Goal: Navigation & Orientation: Find specific page/section

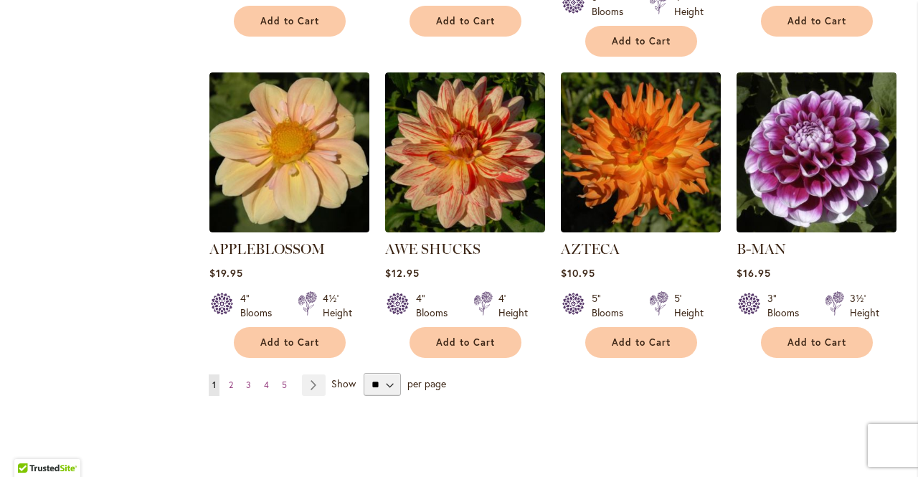
scroll to position [1208, 0]
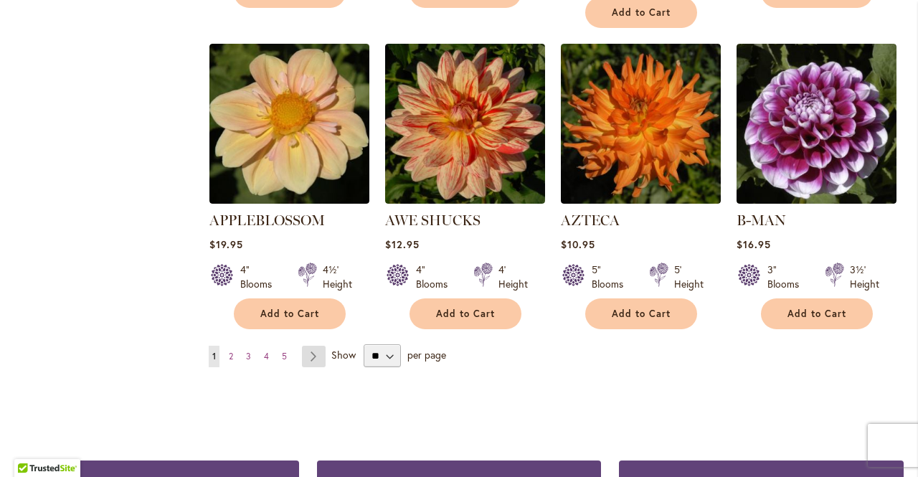
click at [311, 346] on link "Page Next" at bounding box center [314, 357] width 24 height 22
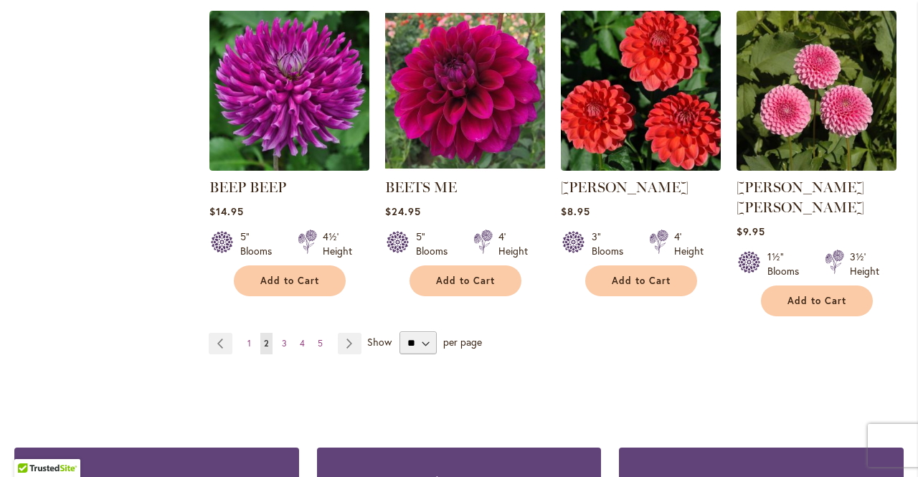
scroll to position [1307, 0]
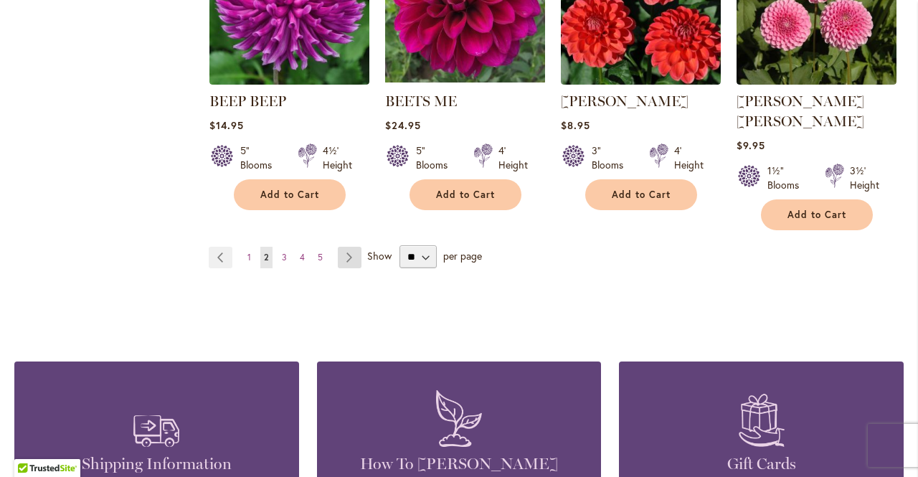
click at [348, 247] on link "Page Next" at bounding box center [350, 258] width 24 height 22
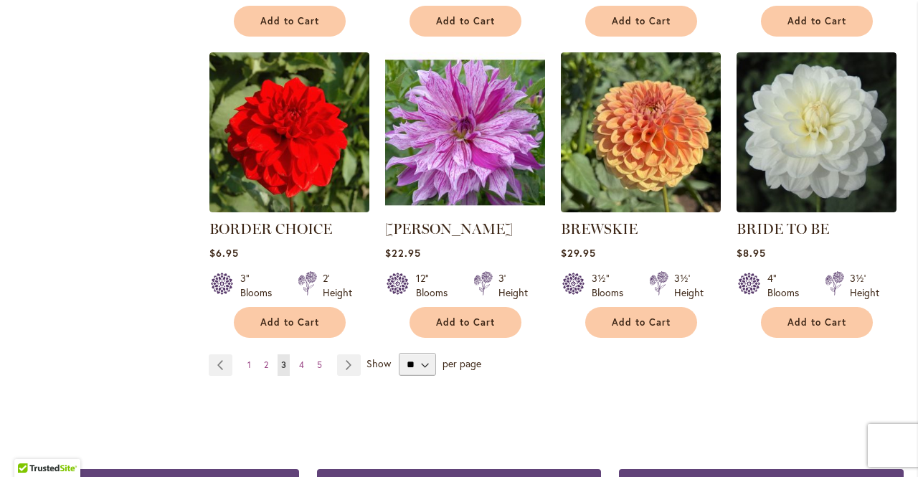
scroll to position [1208, 0]
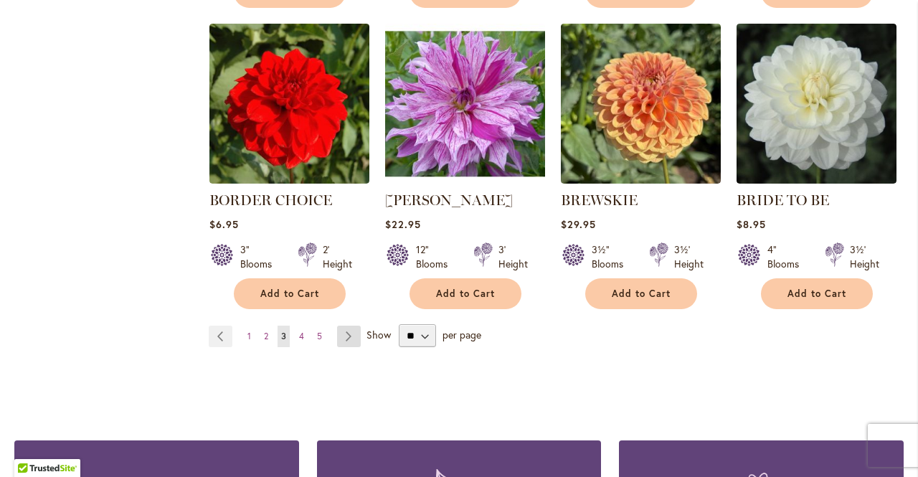
click at [347, 331] on link "Page Next" at bounding box center [349, 337] width 24 height 22
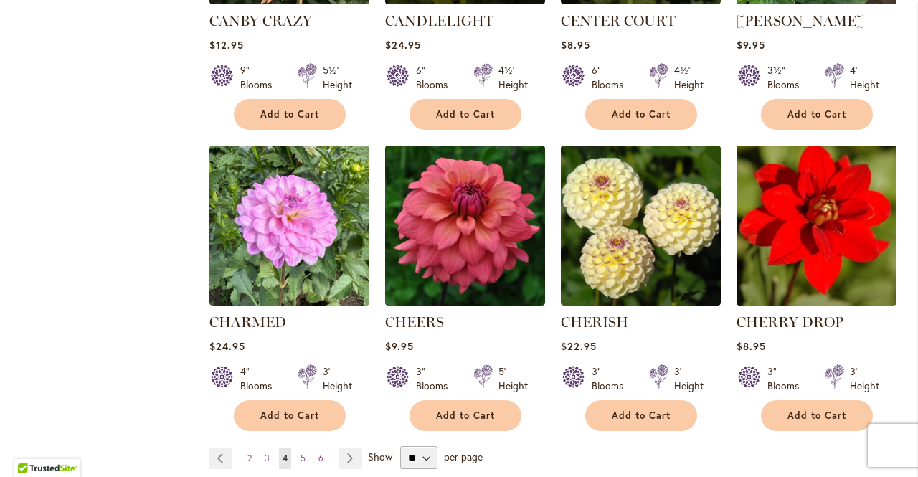
scroll to position [1220, 0]
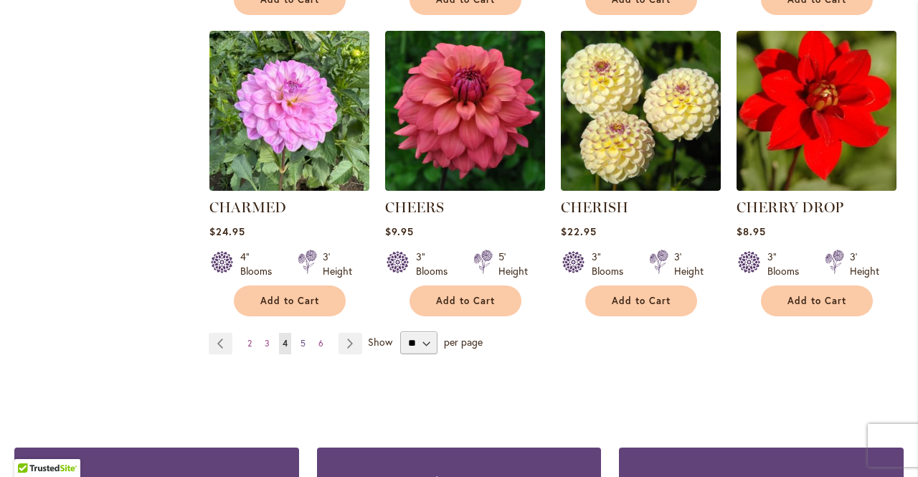
click at [304, 341] on link "Page 5" at bounding box center [303, 344] width 12 height 22
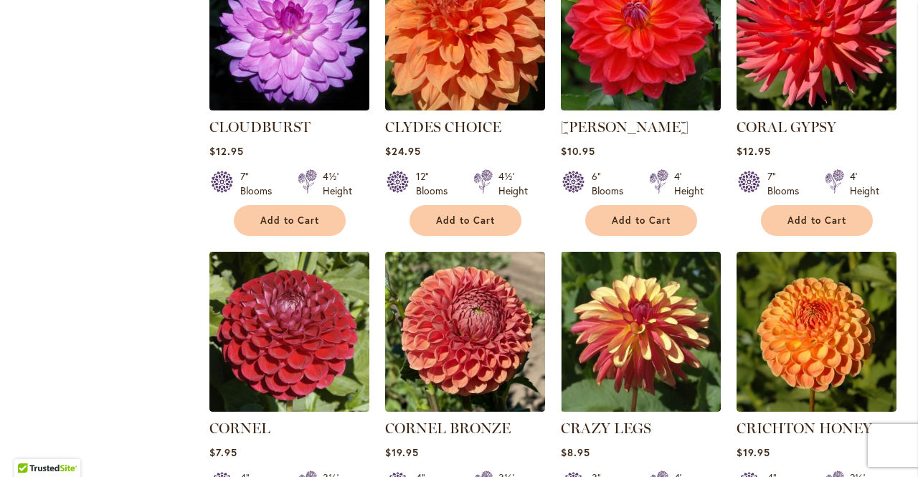
scroll to position [1192, 0]
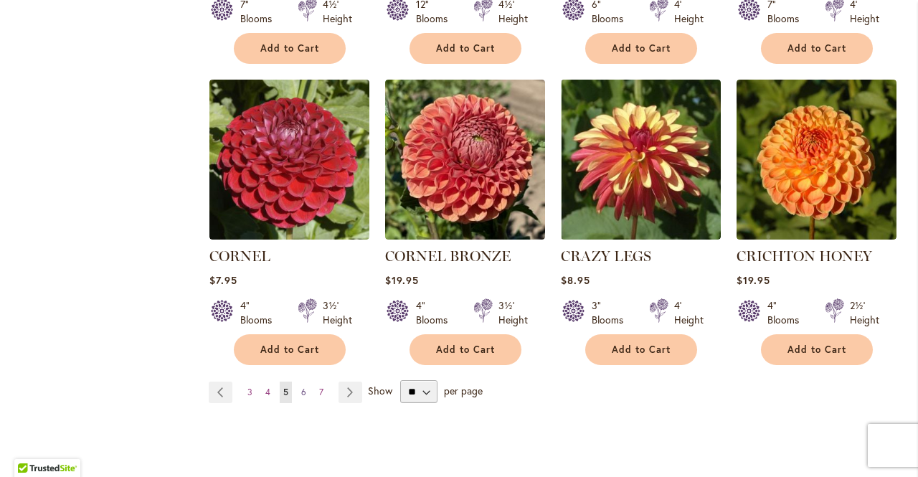
click at [301, 387] on span "6" at bounding box center [303, 392] width 5 height 11
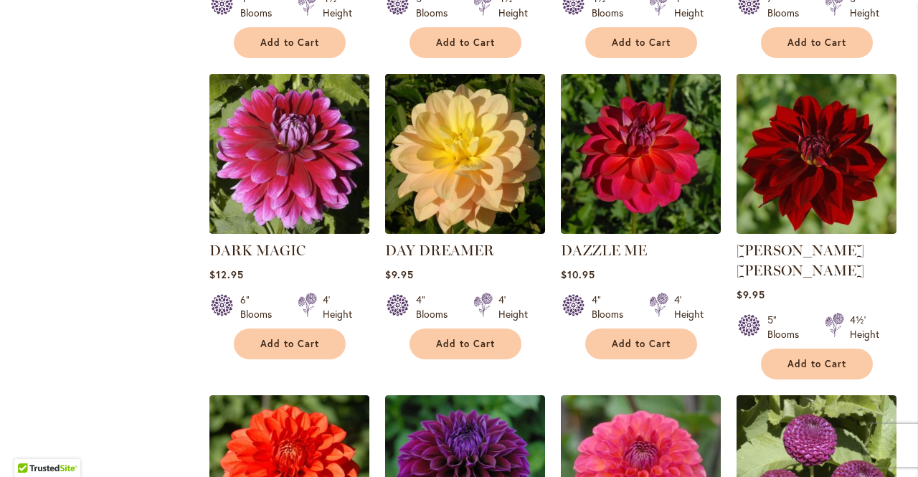
scroll to position [1077, 0]
